Goal: Understand process/instructions: Learn about a topic

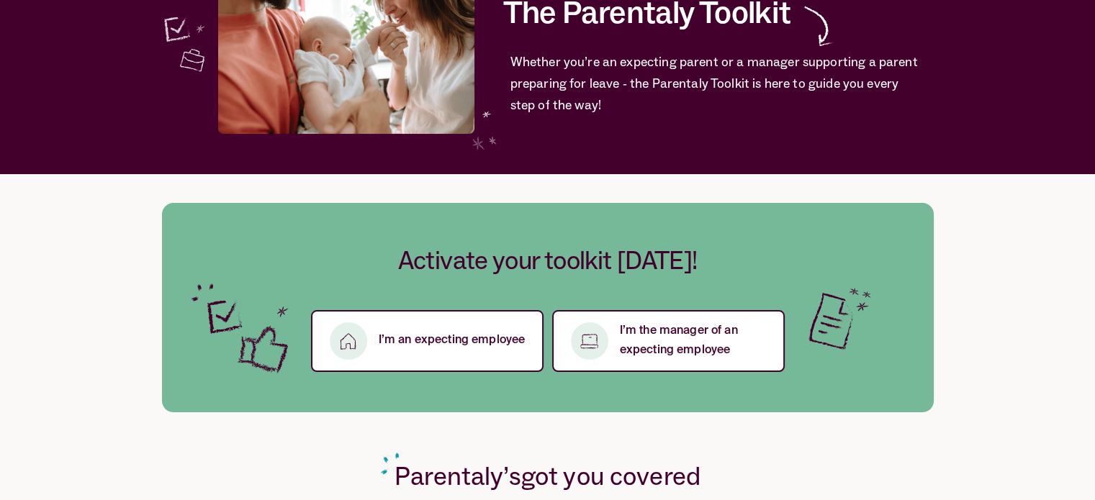
scroll to position [144, 0]
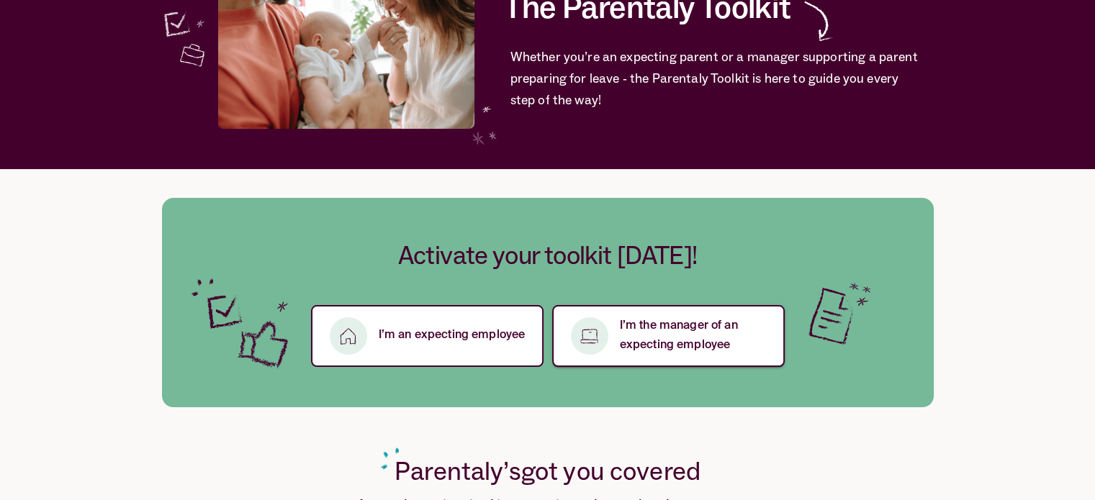
drag, startPoint x: 662, startPoint y: 338, endPoint x: 652, endPoint y: 346, distance: 13.3
click at [662, 339] on p "I’m the manager of an expecting employee" at bounding box center [694, 336] width 148 height 39
